Goal: Information Seeking & Learning: Learn about a topic

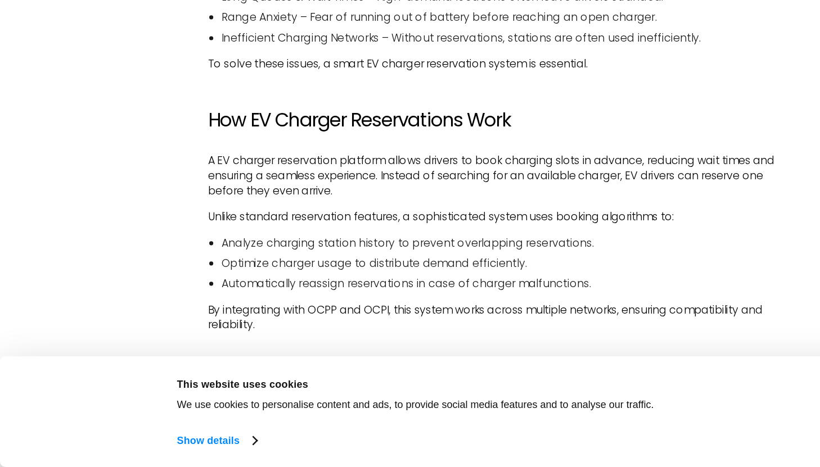
scroll to position [779, 0]
click at [331, 287] on ul "Analyze charging station history to prevent overlapping reservations. Optimize …" at bounding box center [409, 297] width 473 height 47
click at [330, 286] on li "Analyze charging station history to prevent overlapping reservations." at bounding box center [415, 280] width 462 height 12
click at [323, 301] on li "Optimize charger usage to distribute demand efficiently." at bounding box center [415, 297] width 462 height 12
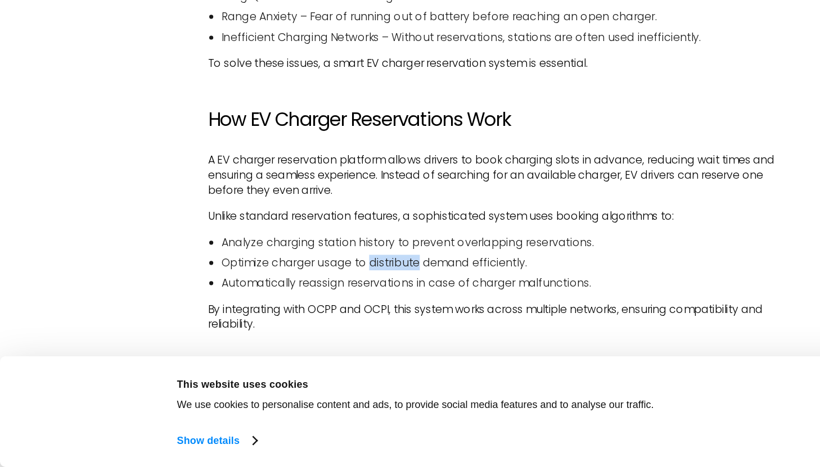
click at [323, 301] on li "Optimize charger usage to distribute demand efficiently." at bounding box center [415, 297] width 462 height 12
click at [316, 319] on li "Automatically reassign reservations in case of charger malfunctions." at bounding box center [415, 313] width 462 height 12
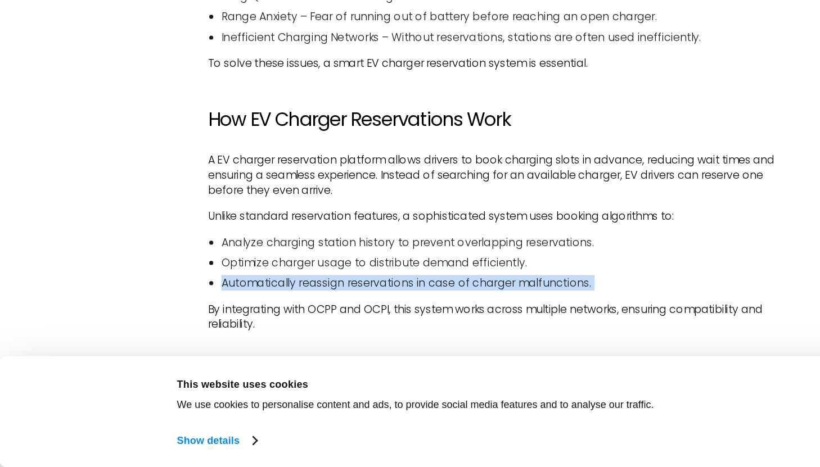
click at [316, 319] on li "Automatically reassign reservations in case of charger malfunctions." at bounding box center [415, 313] width 462 height 12
click at [315, 318] on li "Automatically reassign reservations in case of charger malfunctions." at bounding box center [415, 313] width 462 height 12
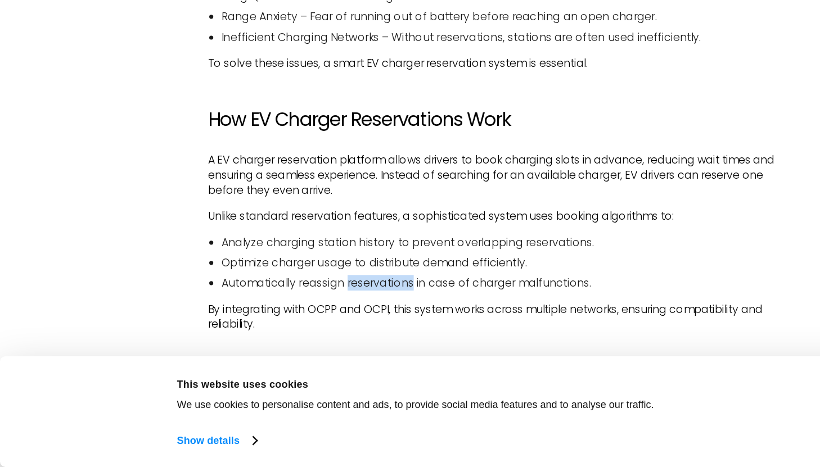
click at [315, 318] on li "Automatically reassign reservations in case of charger malfunctions." at bounding box center [415, 313] width 462 height 12
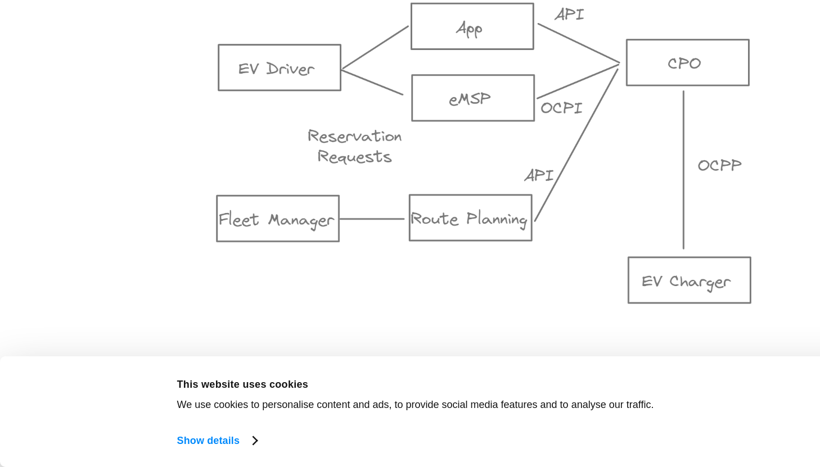
scroll to position [1091, 0]
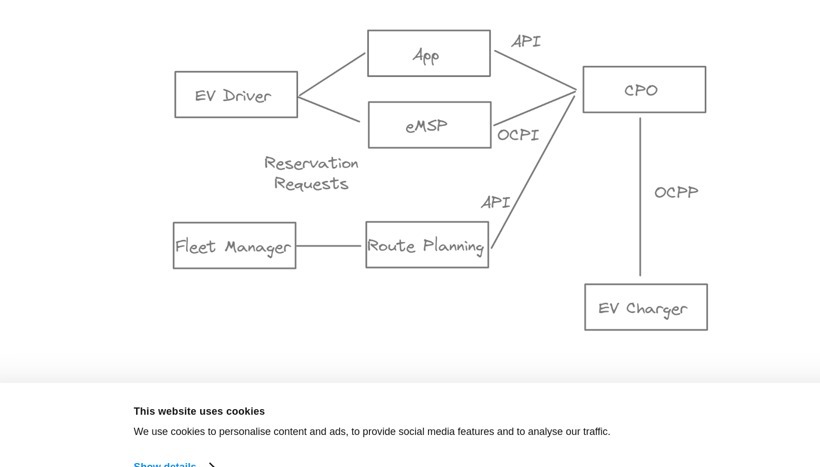
click at [232, 288] on img at bounding box center [409, 206] width 473 height 264
